Goal: Check status

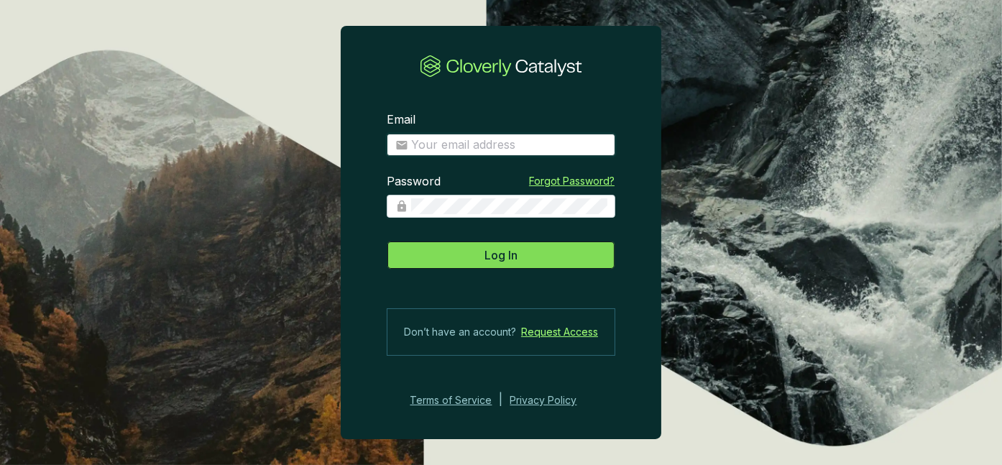
type input "darryl@africansunholdings.com"
click at [484, 249] on span "Log In" at bounding box center [500, 254] width 33 height 17
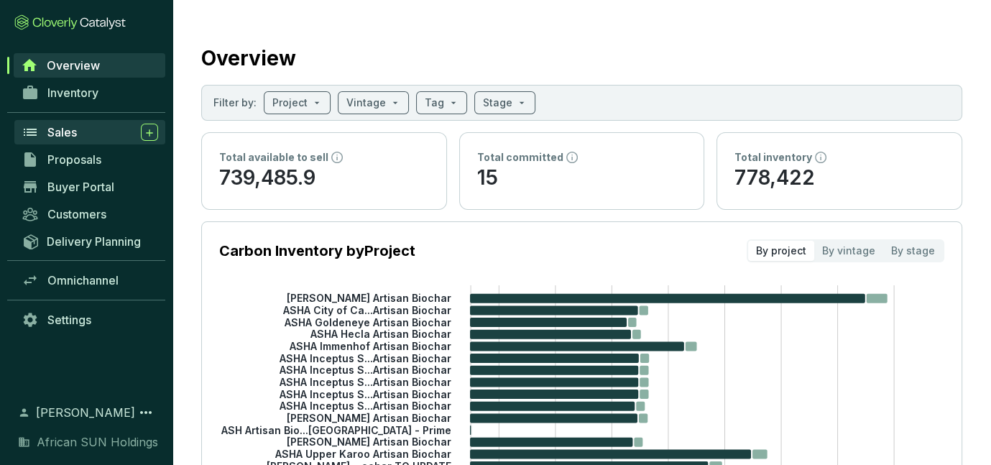
click at [58, 137] on span "Sales" at bounding box center [61, 132] width 29 height 14
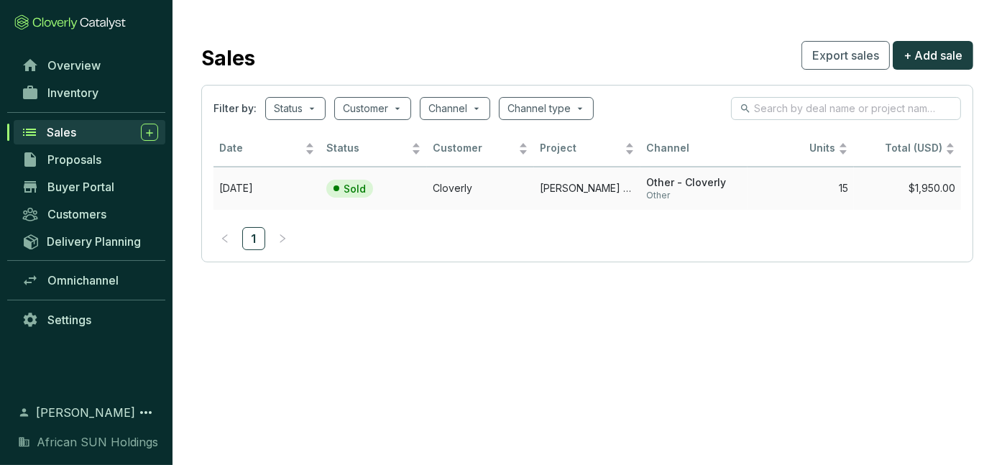
click at [275, 181] on td "Aug 29 2025" at bounding box center [266, 188] width 107 height 43
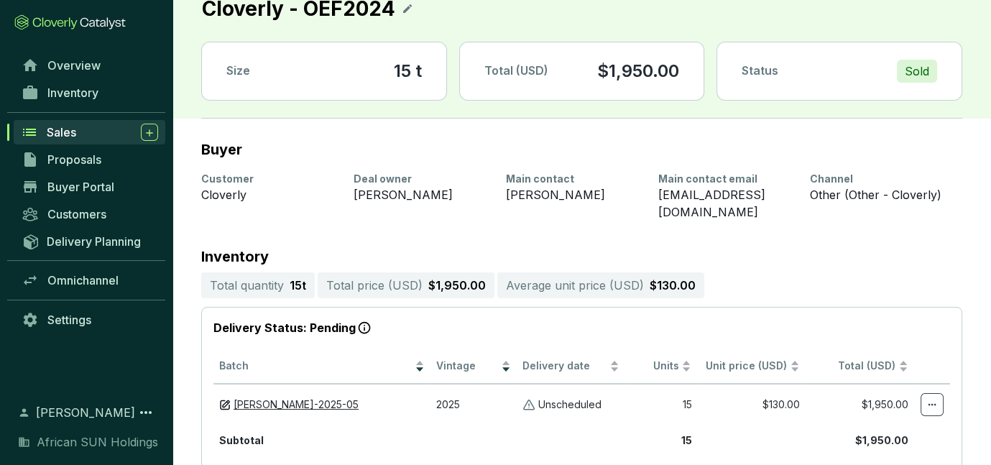
scroll to position [121, 0]
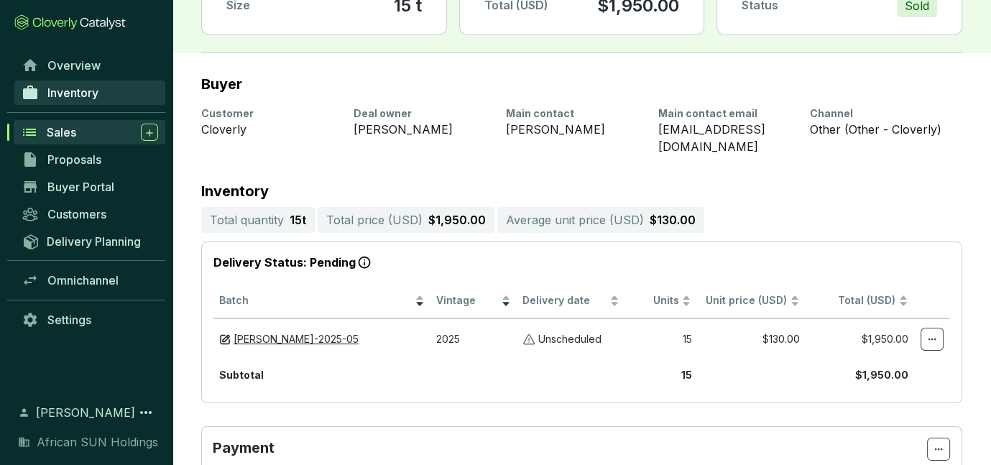
click at [83, 83] on link "Inventory" at bounding box center [89, 92] width 151 height 24
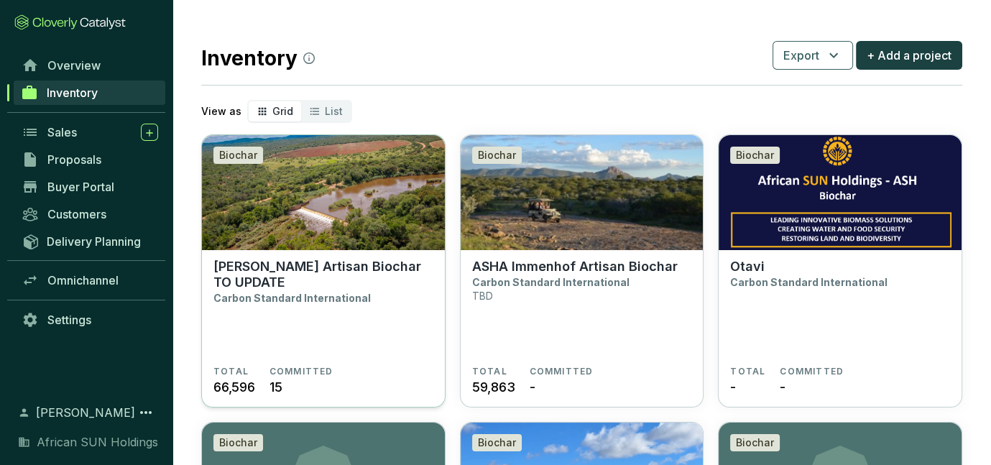
click at [347, 280] on p "[PERSON_NAME] Artisan Biochar TO UPDATE" at bounding box center [323, 275] width 220 height 32
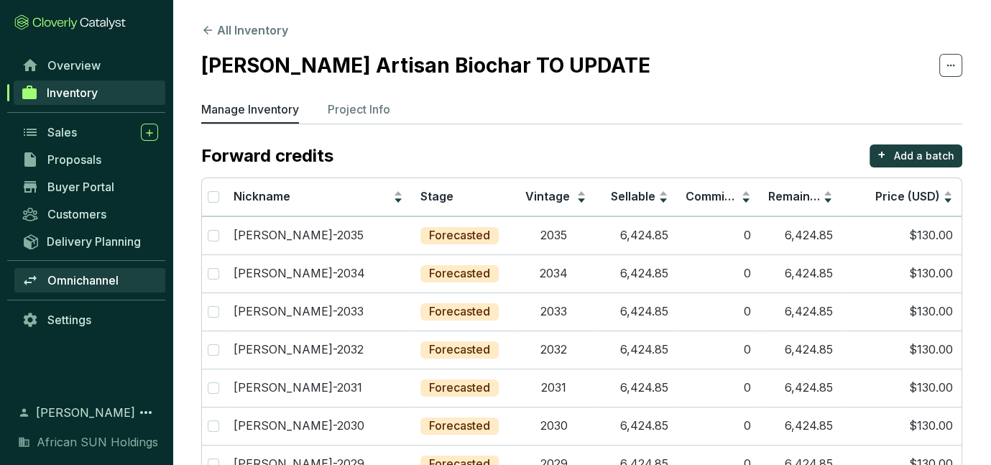
click at [82, 272] on link "Omnichannel" at bounding box center [89, 280] width 151 height 24
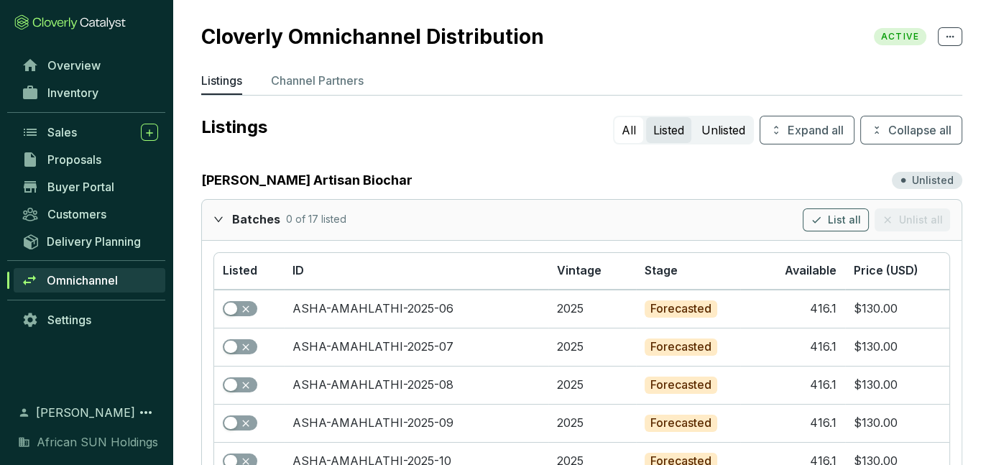
click at [670, 135] on button "Listed" at bounding box center [668, 130] width 45 height 26
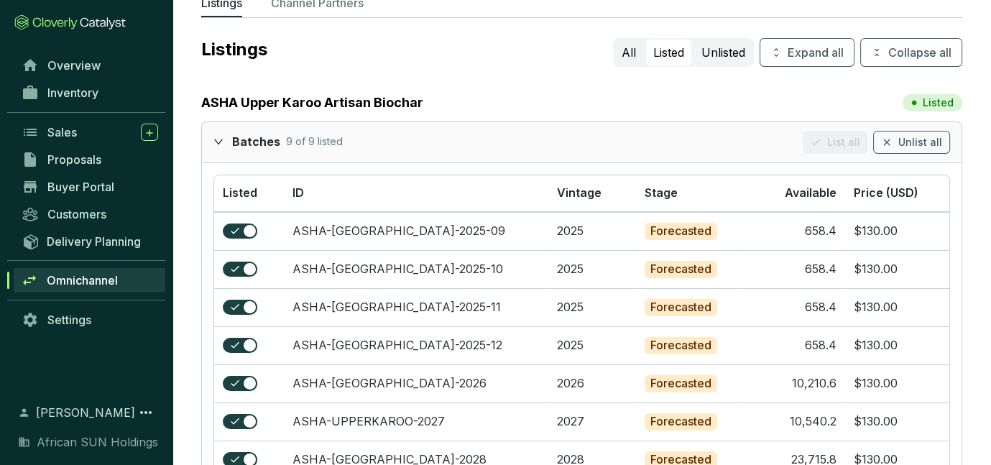
scroll to position [75, 0]
